Goal: Task Accomplishment & Management: Manage account settings

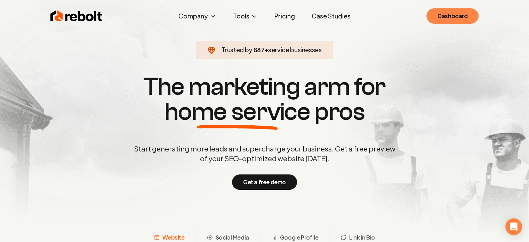
click at [459, 16] on link "Dashboard" at bounding box center [453, 15] width 52 height 15
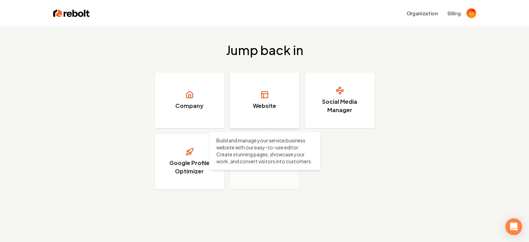
click at [254, 108] on h3 "Website" at bounding box center [264, 106] width 23 height 8
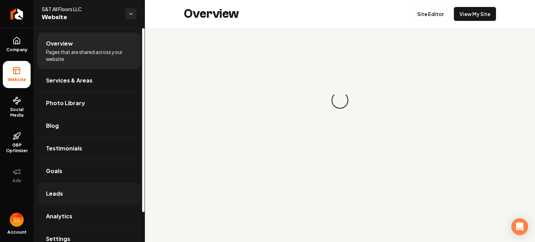
click at [65, 188] on link "Leads" at bounding box center [89, 193] width 103 height 22
